Goal: Task Accomplishment & Management: Manage account settings

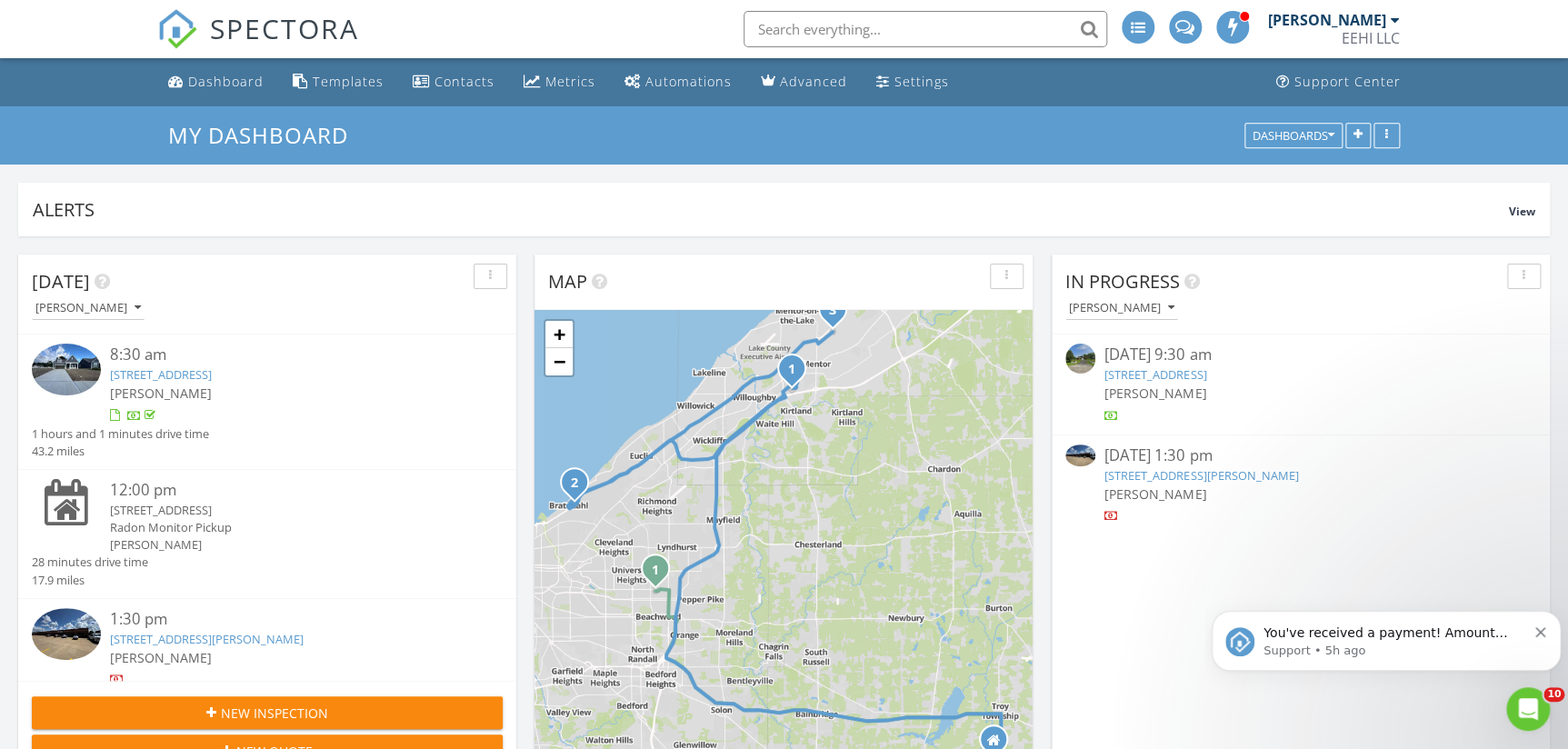
click at [1541, 632] on icon "Dismiss notification" at bounding box center [1540, 633] width 10 height 10
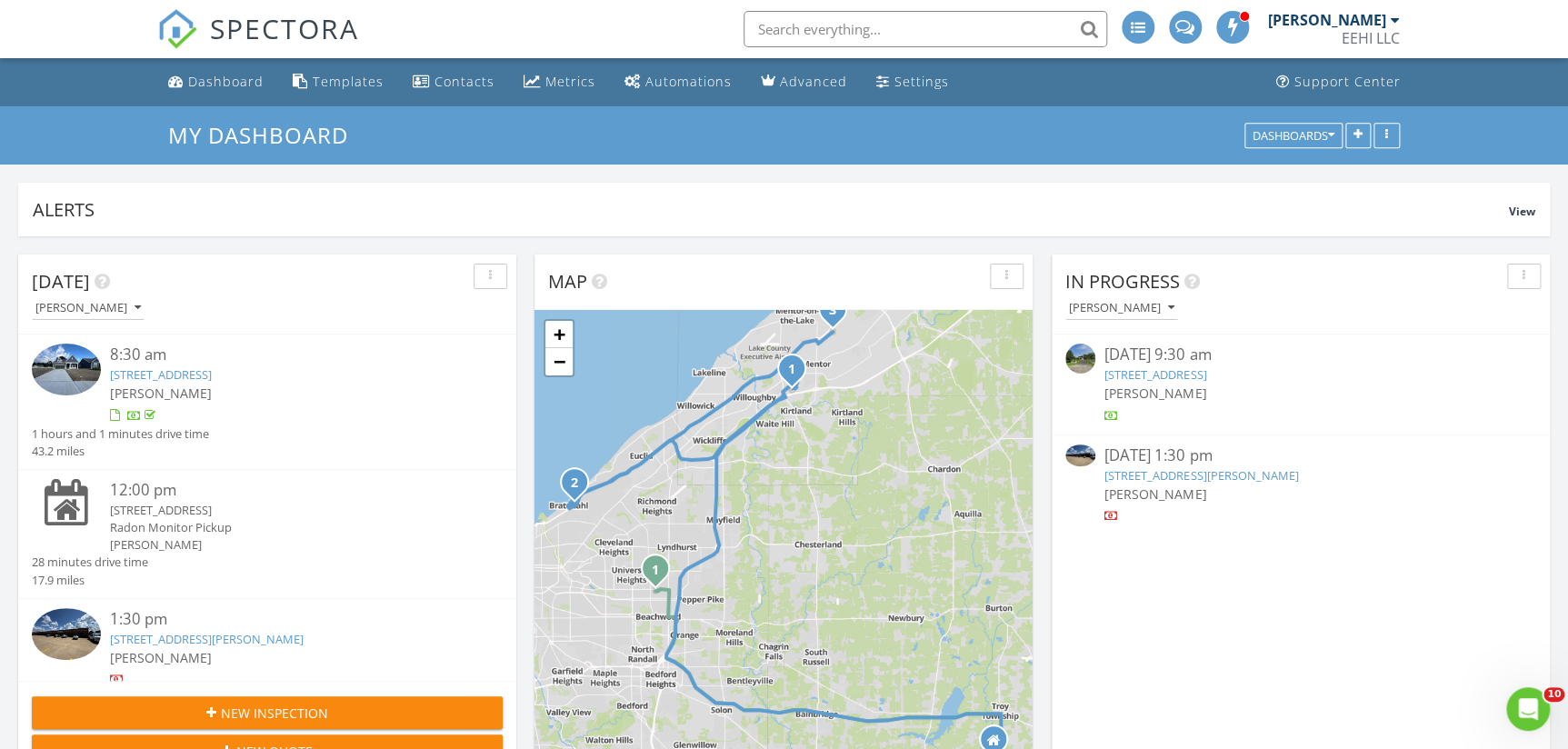
click at [209, 77] on div "Dashboard" at bounding box center [226, 81] width 76 height 17
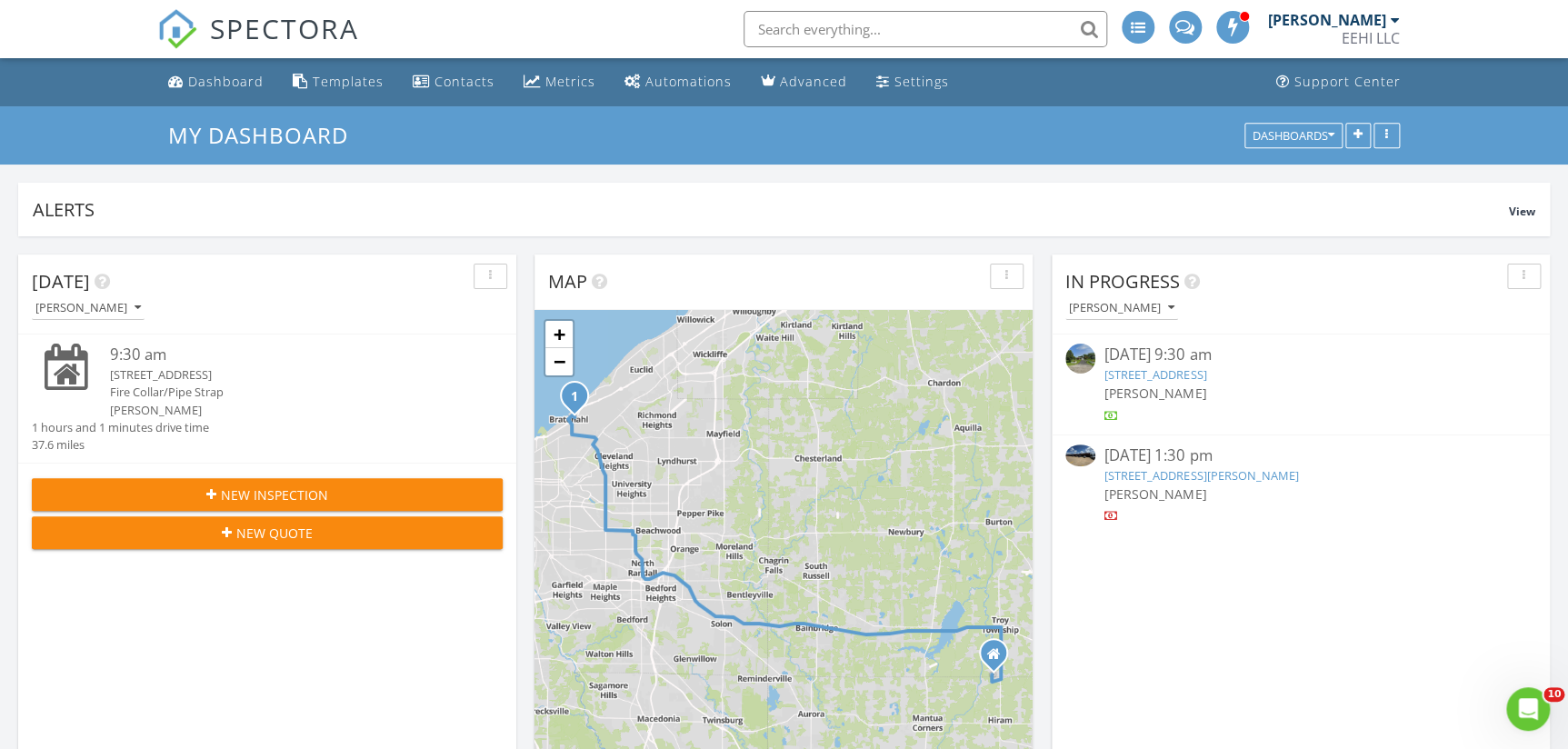
click at [1144, 471] on link "8818-8824 Tyler Blvd, Mentor, OH 44060" at bounding box center [1201, 475] width 194 height 16
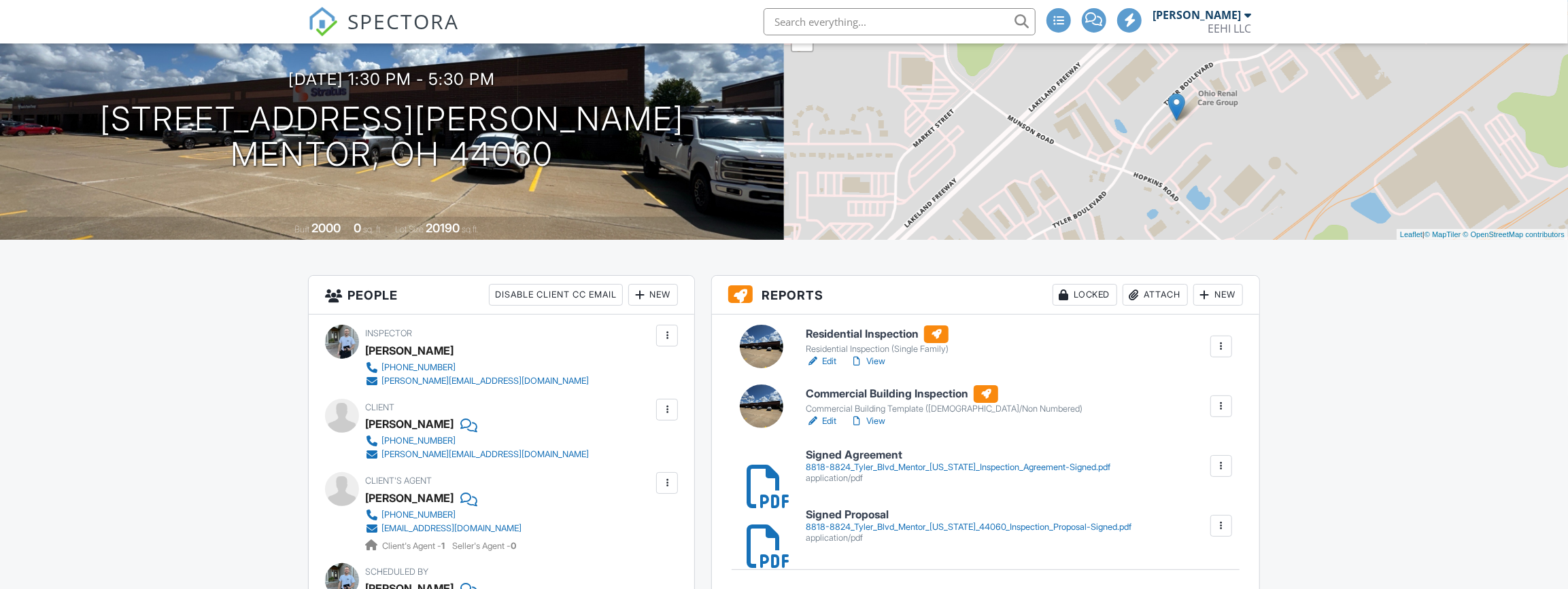
click at [860, 333] on h6 "Residential Inspection" at bounding box center [877, 334] width 143 height 17
